Goal: Task Accomplishment & Management: Use online tool/utility

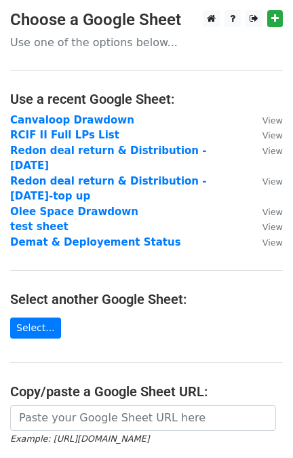
scroll to position [187, 0]
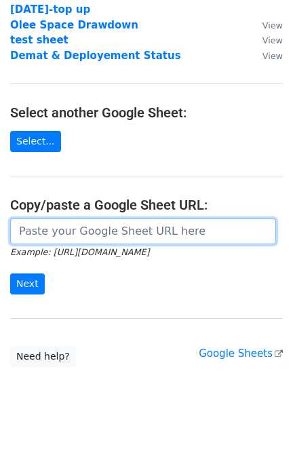
click at [45, 220] on input "url" at bounding box center [143, 232] width 266 height 26
paste input "Dear <>, Hope this message finds you well. For Q2 of FY26 (ended 30th September…"
paste input "https://docs.google.com/spreadsheets/d/1QdIDQYJw0qDr67SGlgLoxTHpFrqUJDkcIjq_OvW…"
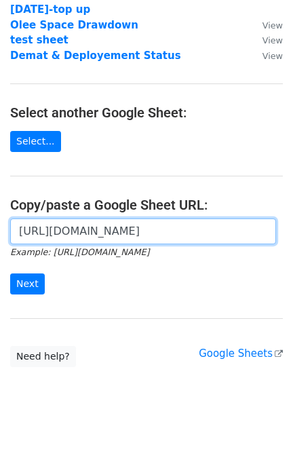
type input "https://docs.google.com/spreadsheets/d/1QdIDQYJw0qDr67SGlgLoxTHpFrqUJDkcIjq_OvW…"
click at [10, 273] on input "Next" at bounding box center [27, 283] width 35 height 21
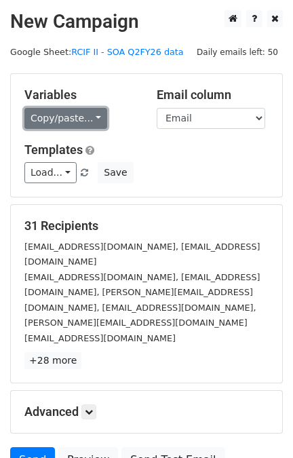
click at [85, 108] on link "Copy/paste..." at bounding box center [65, 118] width 83 height 21
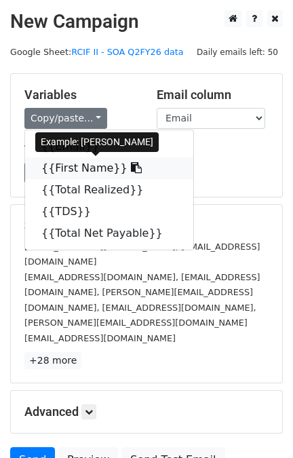
click at [131, 168] on icon at bounding box center [136, 167] width 11 height 11
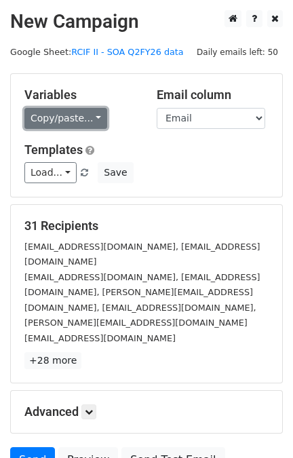
click at [79, 117] on link "Copy/paste..." at bounding box center [65, 118] width 83 height 21
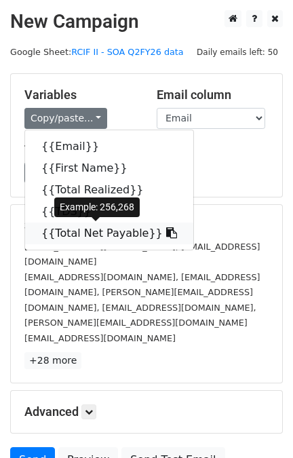
click at [166, 232] on icon at bounding box center [171, 232] width 11 height 11
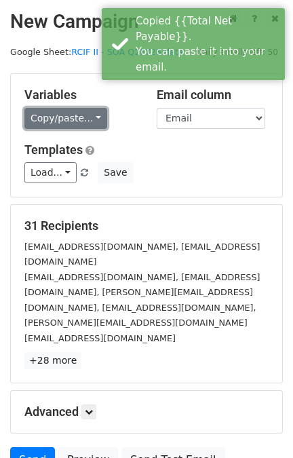
click at [88, 117] on link "Copy/paste..." at bounding box center [65, 118] width 83 height 21
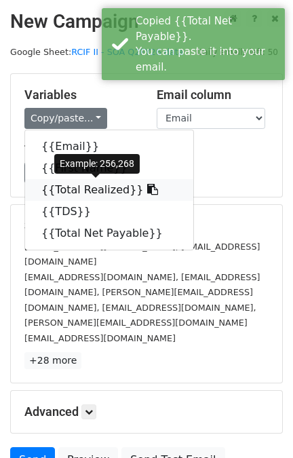
click at [147, 189] on icon at bounding box center [152, 189] width 11 height 11
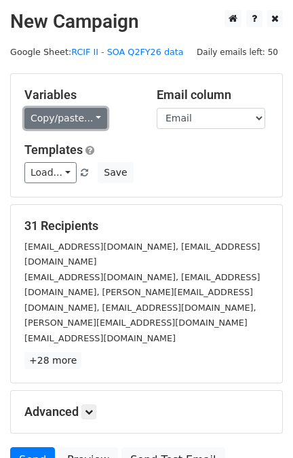
click at [92, 121] on link "Copy/paste..." at bounding box center [65, 118] width 83 height 21
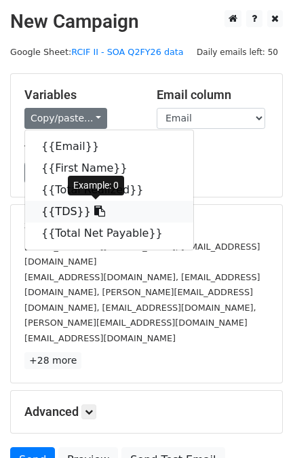
click at [94, 214] on icon at bounding box center [99, 211] width 11 height 11
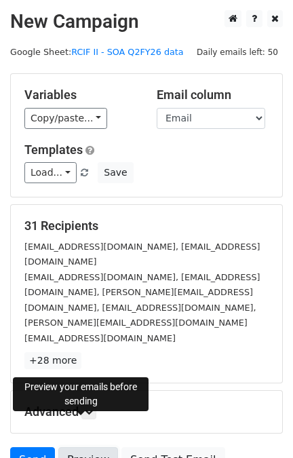
click at [90, 447] on link "Preview" at bounding box center [88, 460] width 60 height 26
click at [80, 447] on link "Preview" at bounding box center [88, 460] width 60 height 26
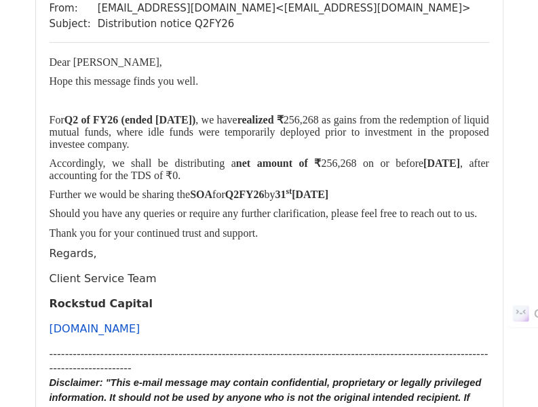
scroll to position [176, 0]
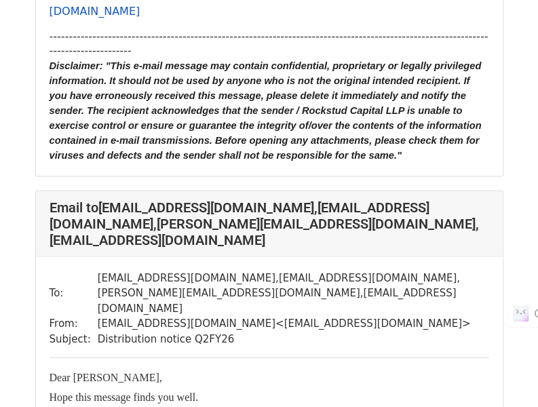
scroll to position [16886, 0]
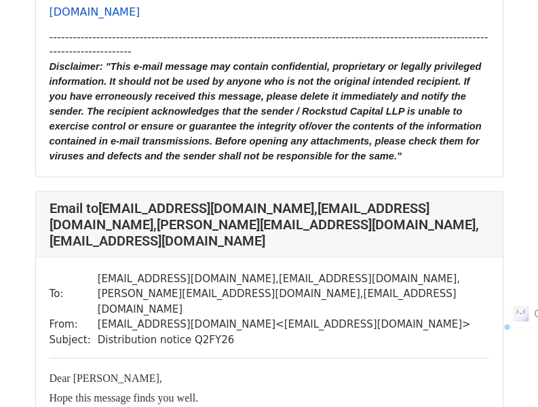
drag, startPoint x: 50, startPoint y: 149, endPoint x: 259, endPoint y: 316, distance: 267.1
copy div "Dear Sunishka Madam, Hope this message finds you well. For Q2 of FY26 (ended 30…"
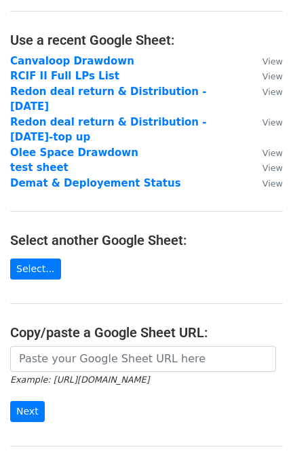
scroll to position [64, 0]
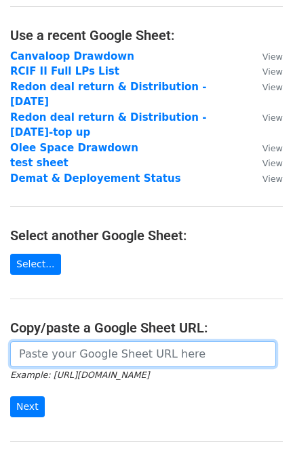
click at [61, 341] on input "url" at bounding box center [143, 354] width 266 height 26
paste input "[URL][DOMAIN_NAME]"
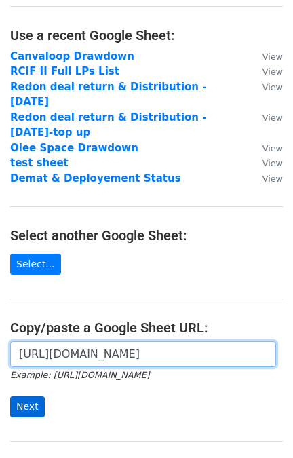
type input "https://docs.google.com/spreadsheets/d/1QdIDQYJw0qDr67SGlgLoxTHpFrqUJDkcIjq_OvW…"
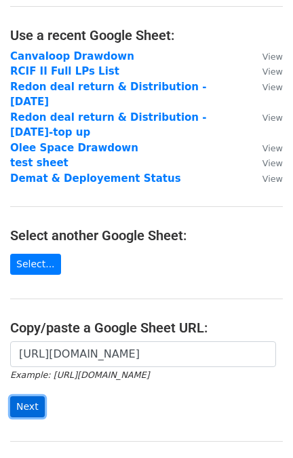
click at [24, 396] on input "Next" at bounding box center [27, 406] width 35 height 21
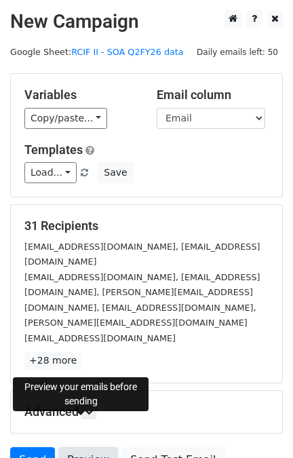
click at [90, 447] on link "Preview" at bounding box center [88, 460] width 60 height 26
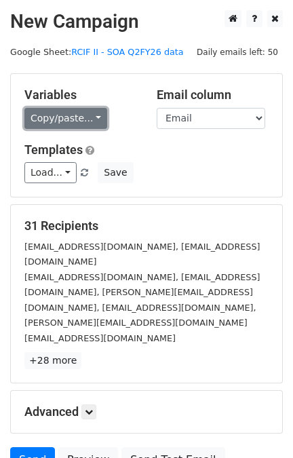
click at [88, 120] on link "Copy/paste..." at bounding box center [65, 118] width 83 height 21
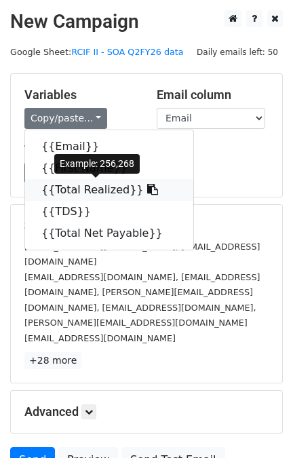
click at [147, 185] on icon at bounding box center [152, 189] width 11 height 11
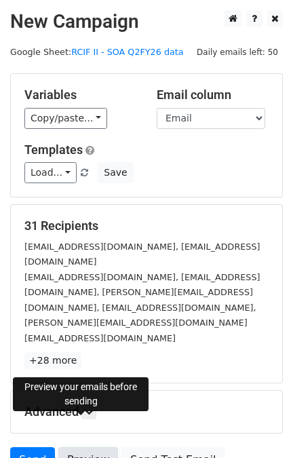
click at [76, 447] on link "Preview" at bounding box center [88, 460] width 60 height 26
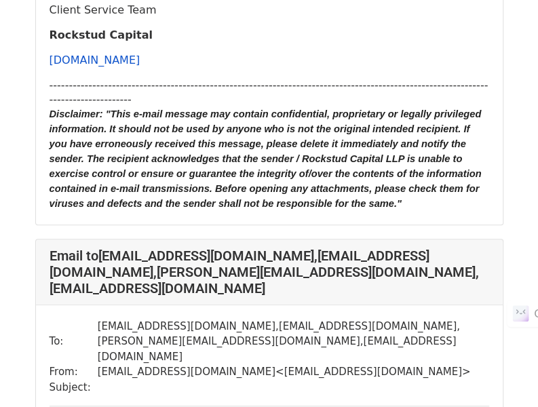
scroll to position [16259, 0]
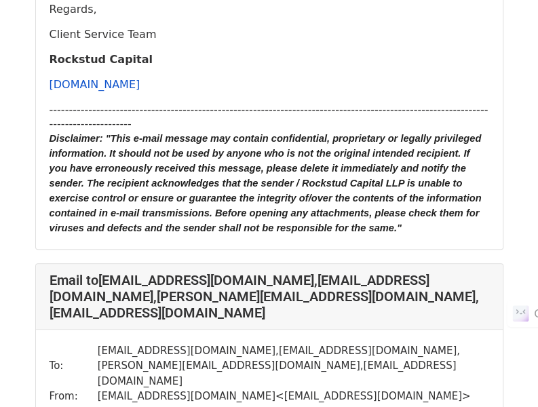
scroll to position [16243, 0]
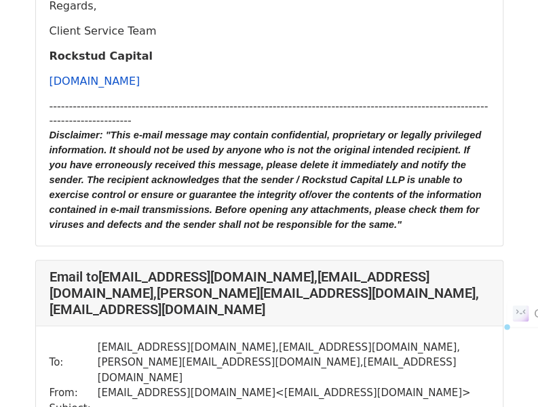
drag, startPoint x: 48, startPoint y: 178, endPoint x: 272, endPoint y: 321, distance: 266.0
copy div "Dear [PERSON_NAME], Hope this message finds you well. For Q2 of FY26 (ended [DA…"
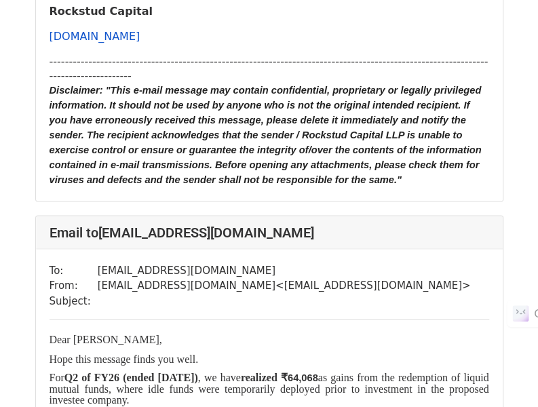
scroll to position [15123, 0]
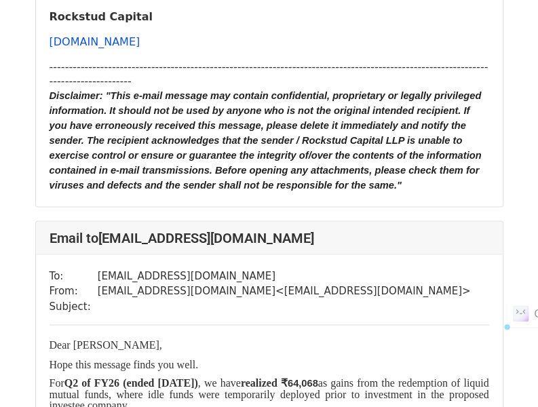
drag, startPoint x: 49, startPoint y: 181, endPoint x: 263, endPoint y: 335, distance: 263.6
copy div "Dear [PERSON_NAME], Hope this message finds you well. For Q2 of FY26 (ended [DA…"
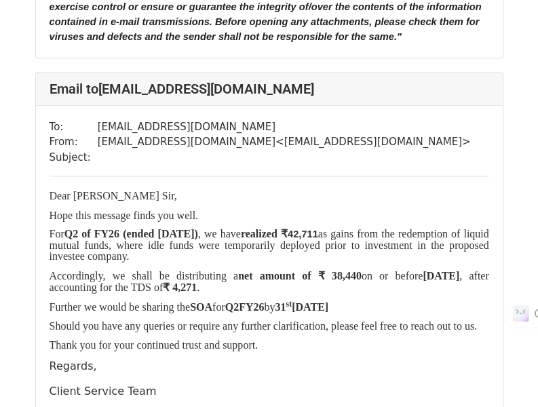
scroll to position [14657, 0]
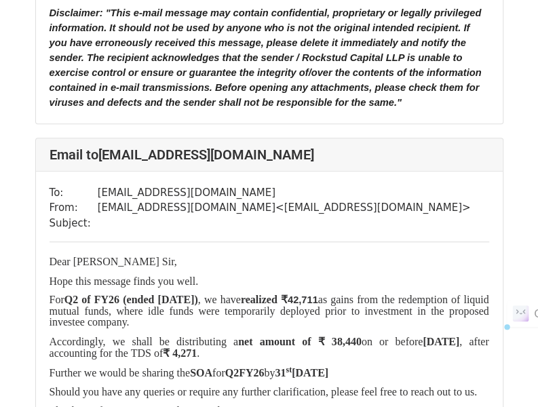
drag, startPoint x: 262, startPoint y: 227, endPoint x: 46, endPoint y: 86, distance: 257.9
copy div "Dear [PERSON_NAME], Hope this message finds you well. For Q2 of FY26 (ended [DA…"
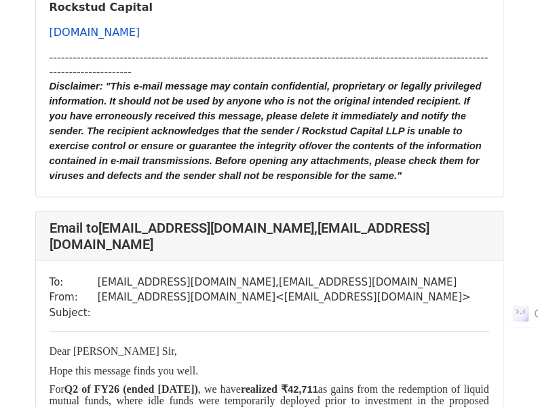
scroll to position [14013, 0]
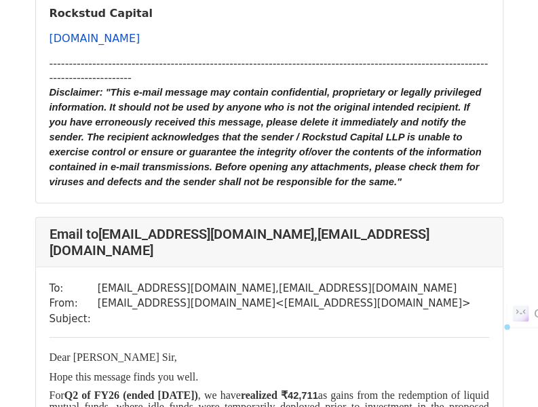
drag, startPoint x: 263, startPoint y: 349, endPoint x: 46, endPoint y: 198, distance: 264.3
copy div "Dear [PERSON_NAME], Hope this message finds you well. For Q2 of FY26 (ended [DA…"
